Goal: Information Seeking & Learning: Find specific fact

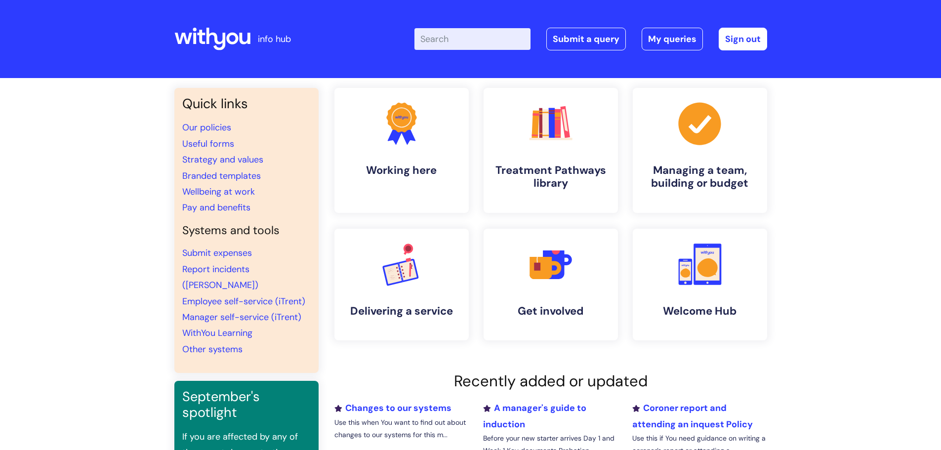
click at [490, 39] on input "Enter your search term here..." at bounding box center [473, 39] width 116 height 22
type input "business contin"
click button "Search" at bounding box center [0, 0] width 0 height 0
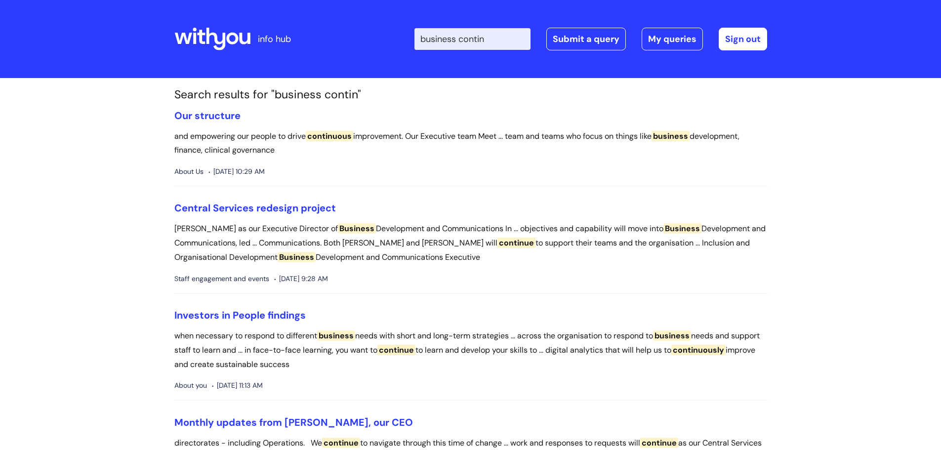
click at [504, 42] on input "business contin" at bounding box center [473, 39] width 116 height 22
type input "business continuity"
click button "Search" at bounding box center [0, 0] width 0 height 0
